Goal: Information Seeking & Learning: Learn about a topic

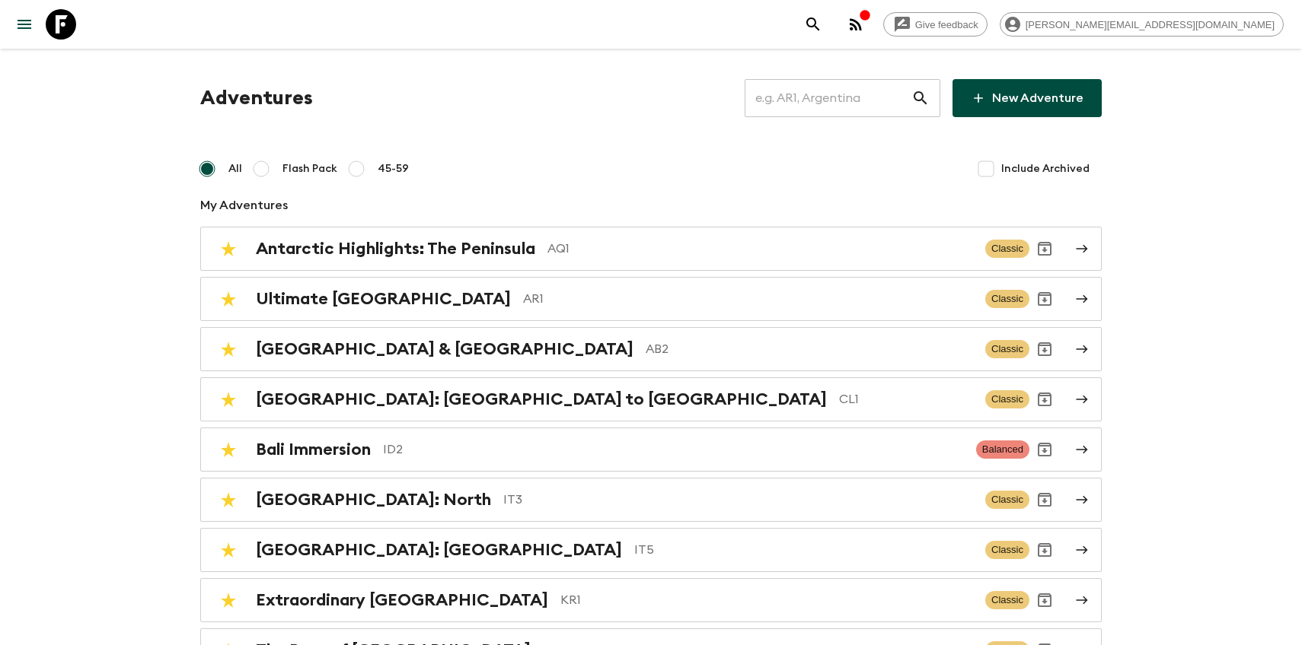
click at [808, 99] on input "text" at bounding box center [827, 98] width 167 height 43
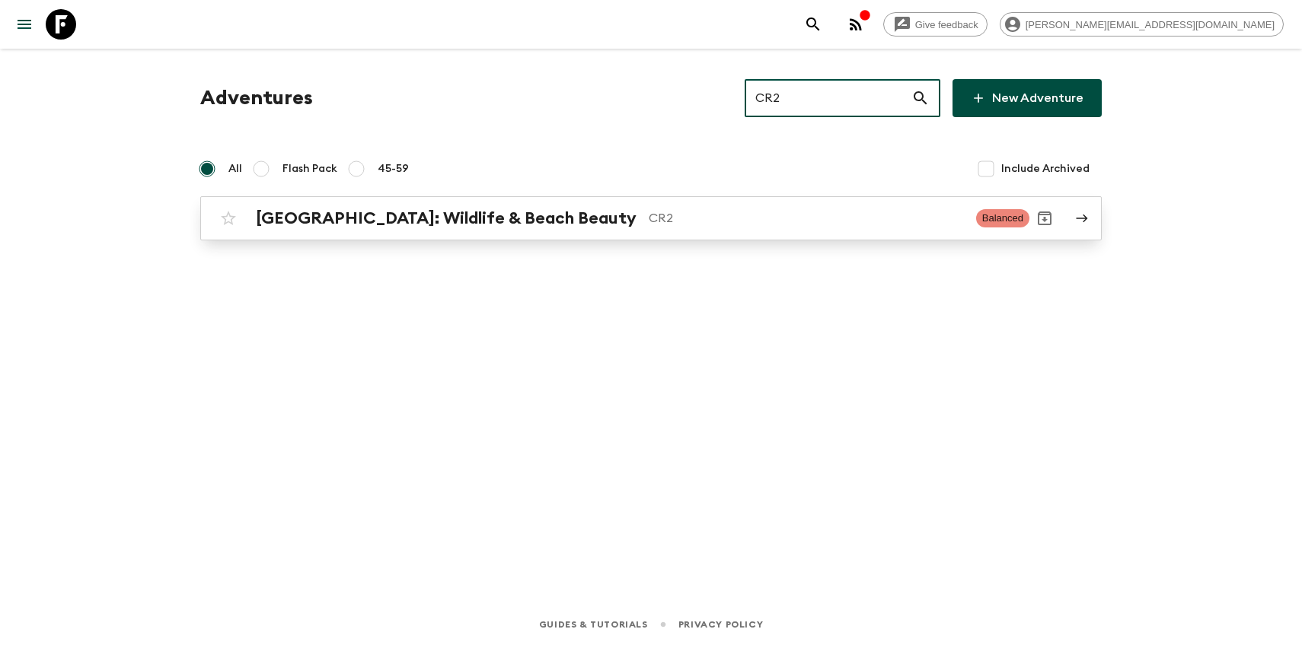
type input "CR2"
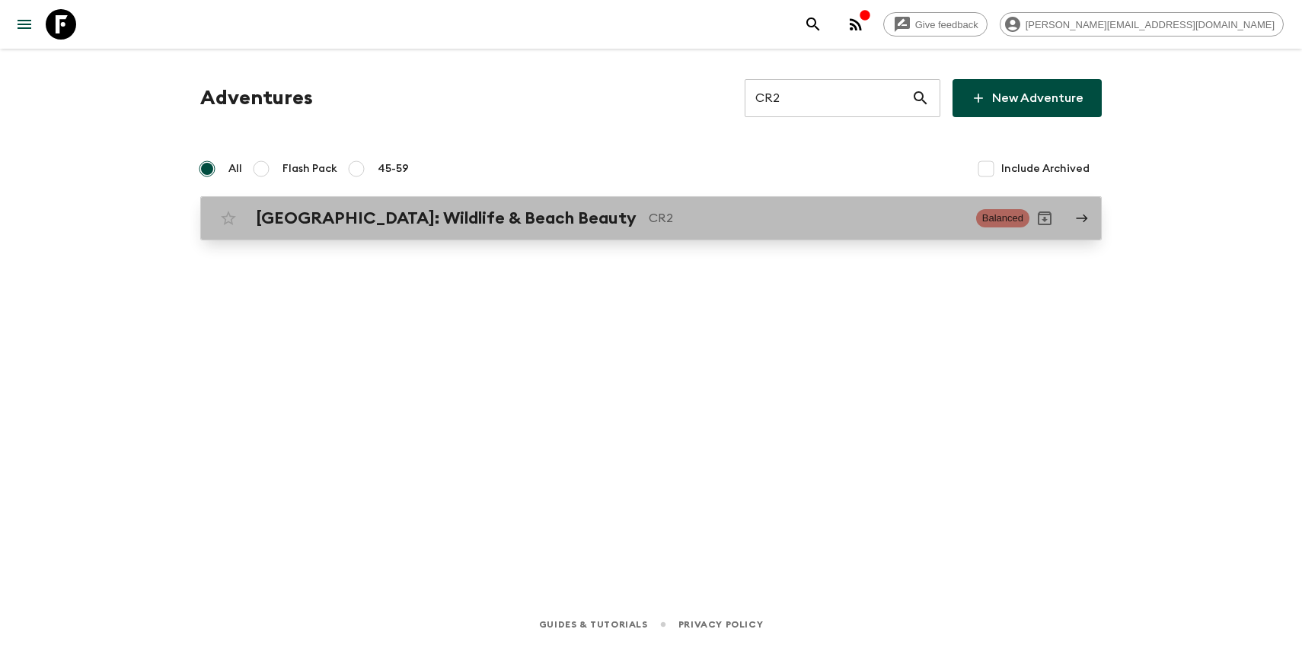
click at [318, 224] on h2 "[GEOGRAPHIC_DATA]: Wildlife & Beach Beauty" at bounding box center [446, 219] width 381 height 20
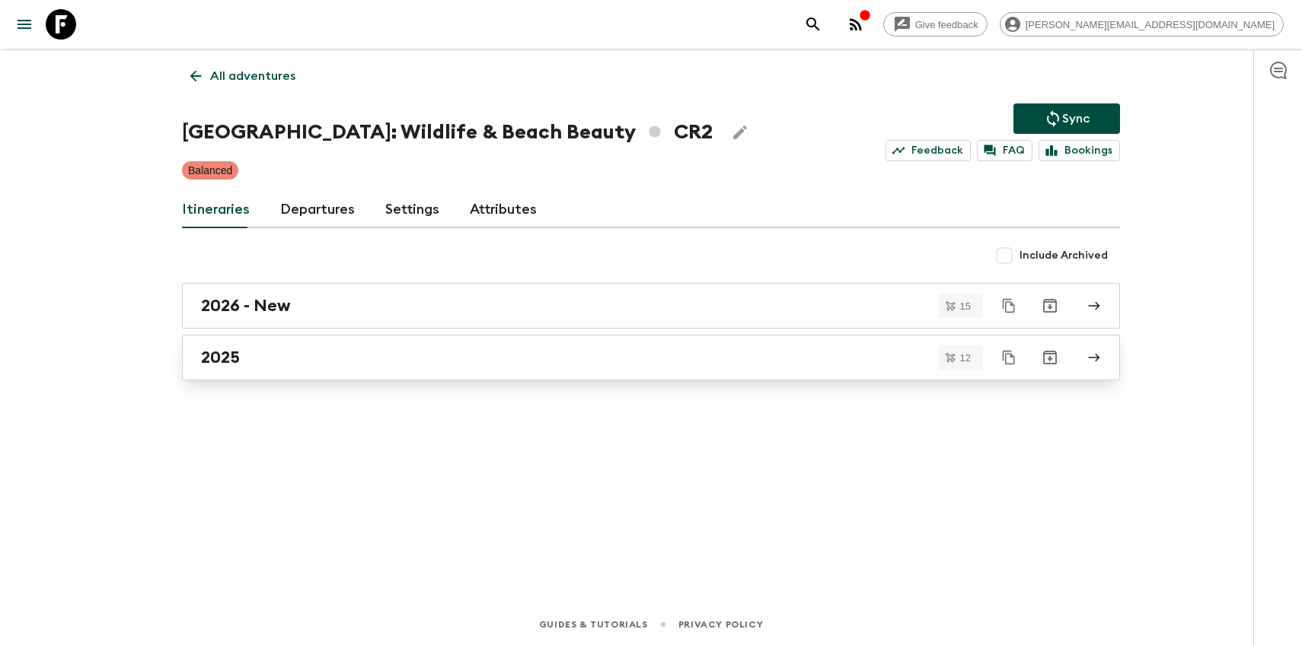
click at [229, 362] on h2 "2025" at bounding box center [220, 358] width 39 height 20
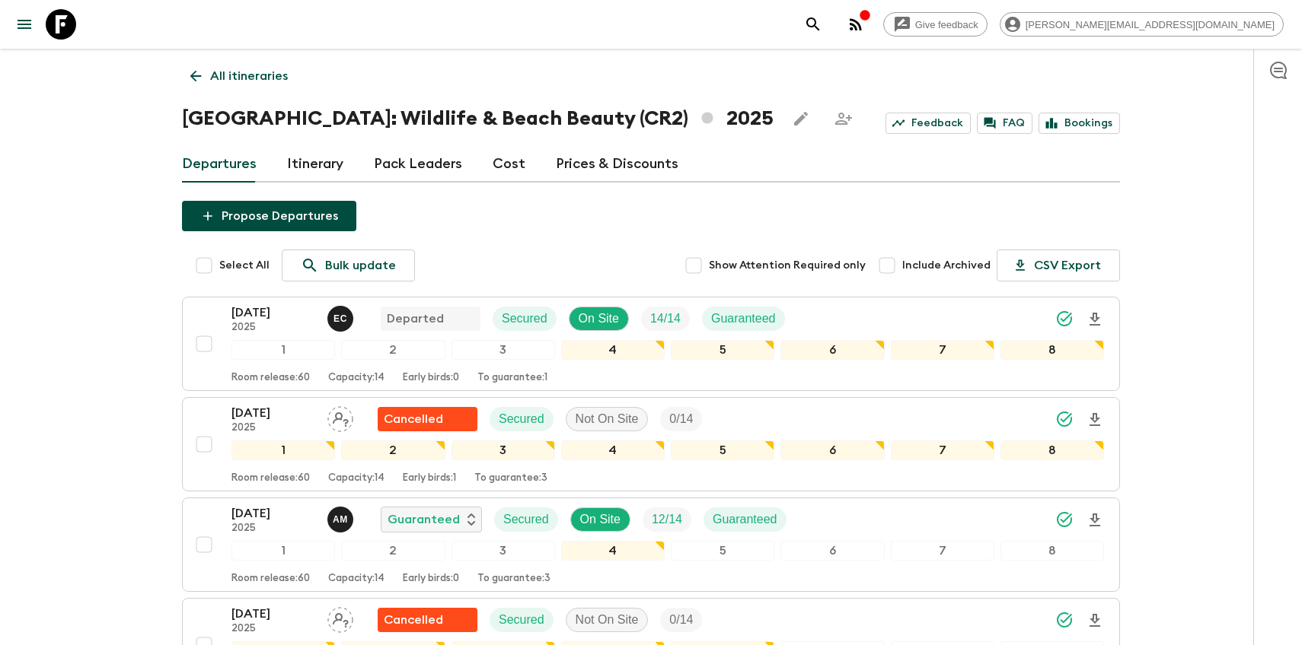
click at [301, 151] on link "Itinerary" at bounding box center [315, 164] width 56 height 37
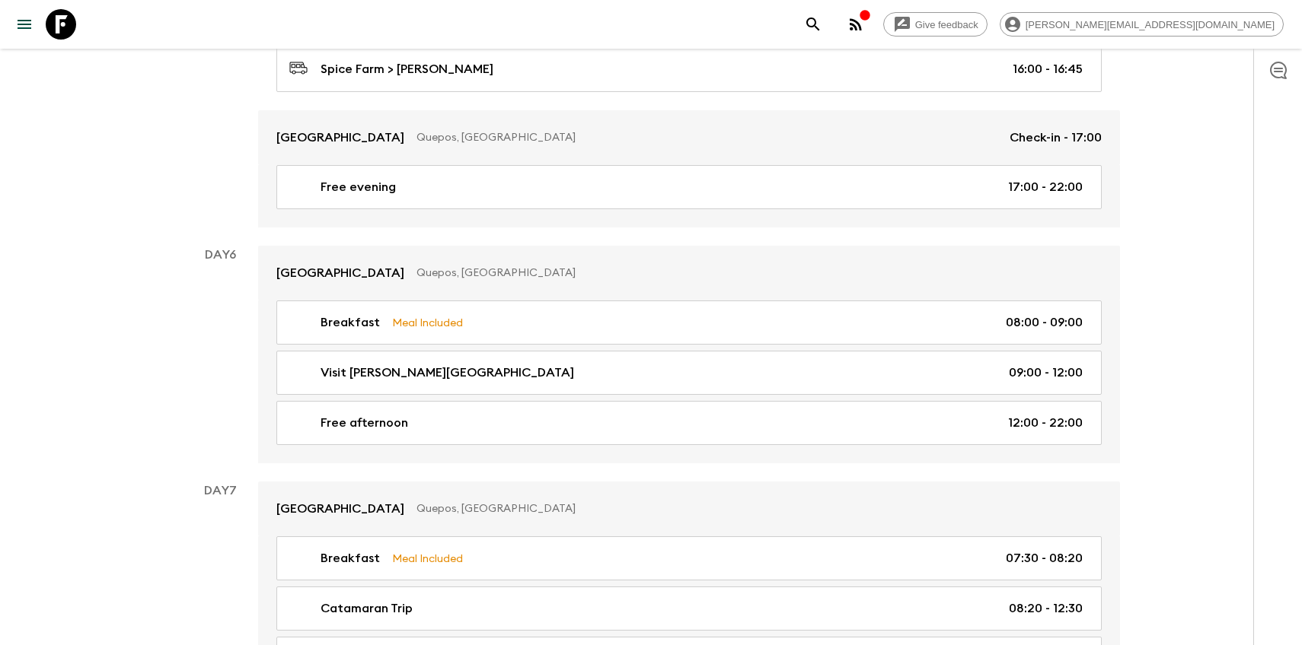
scroll to position [2397, 0]
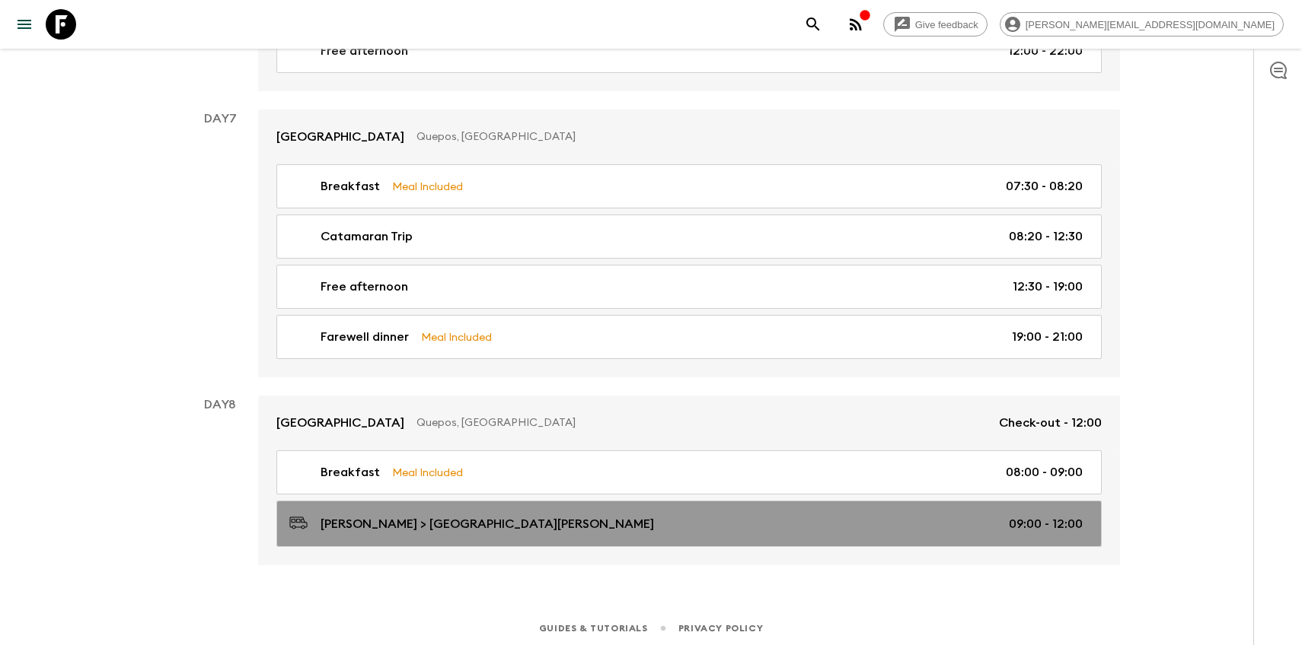
click at [353, 515] on p "[PERSON_NAME] > [GEOGRAPHIC_DATA][PERSON_NAME]" at bounding box center [486, 524] width 333 height 18
